Goal: Learn about a topic: Learn about a topic

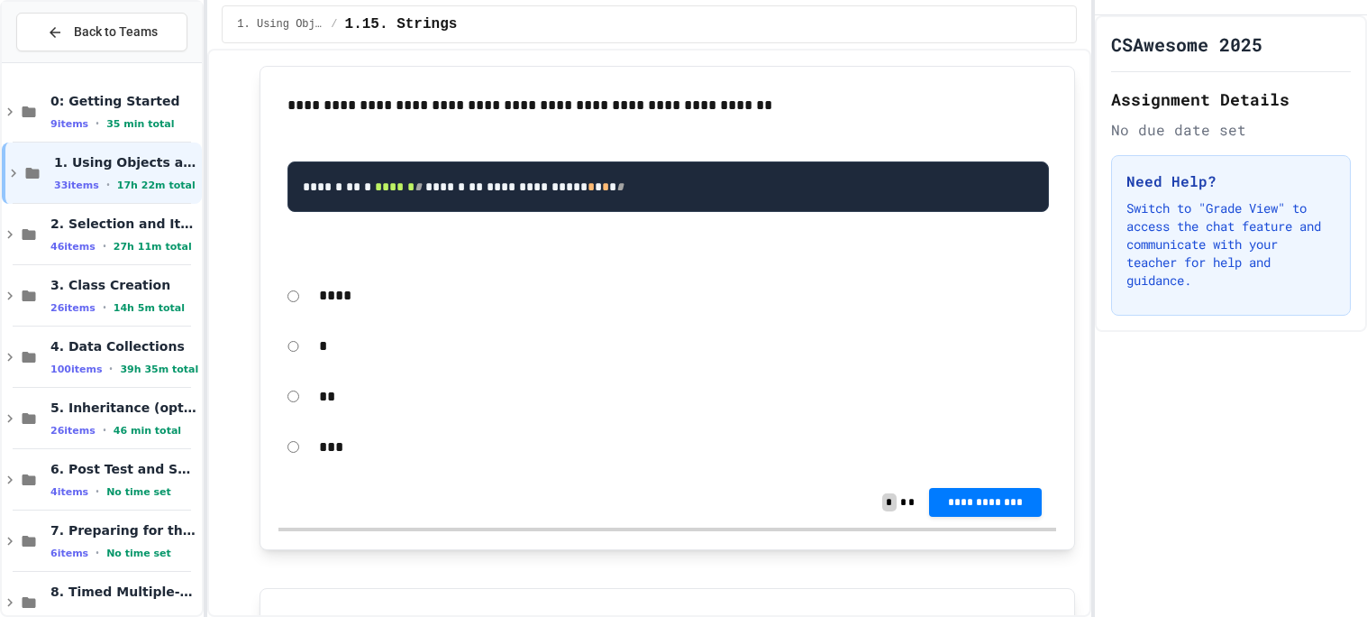
scroll to position [11622, 0]
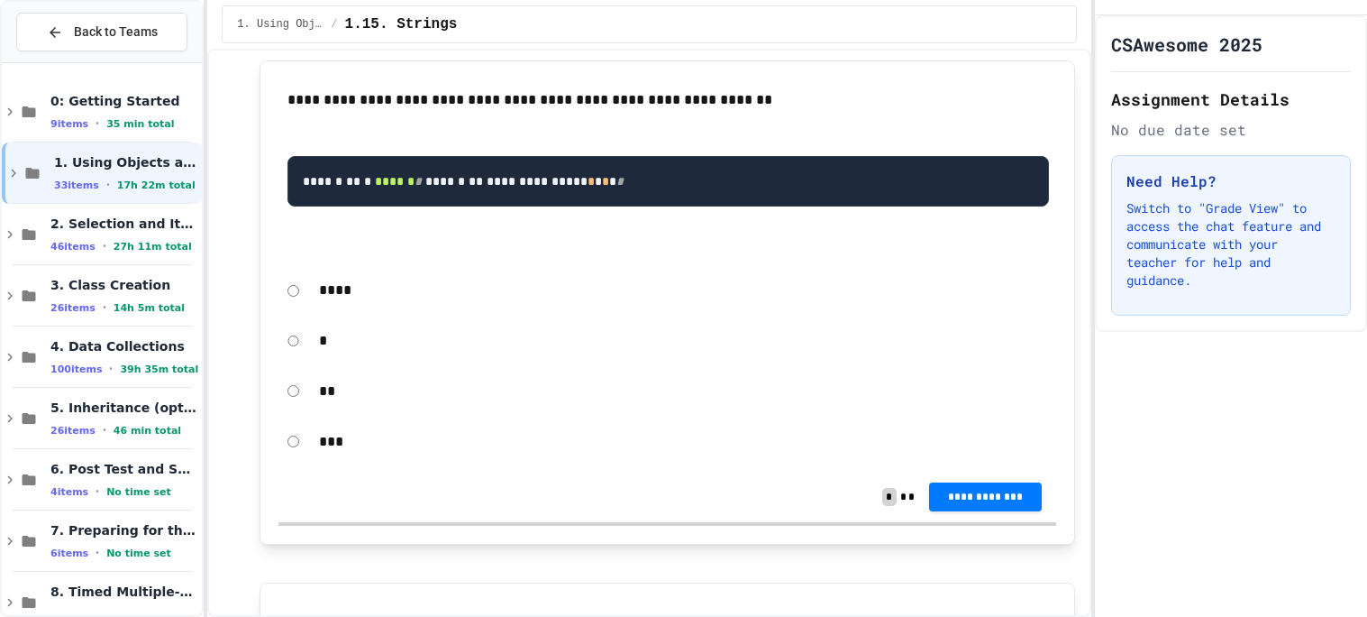
click at [323, 453] on p "***" at bounding box center [683, 441] width 729 height 23
